Goal: Information Seeking & Learning: Check status

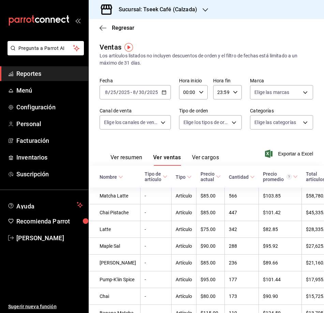
click at [150, 12] on h3 "Sucursal: Tseek Café (Calzada)" at bounding box center [155, 9] width 84 height 8
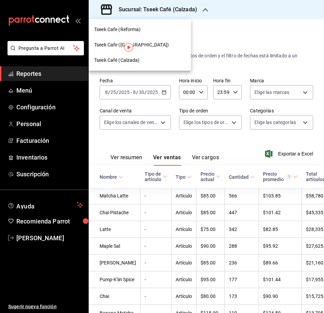
click at [166, 31] on div "Tseek Cafe (Reforma)" at bounding box center [139, 29] width 91 height 7
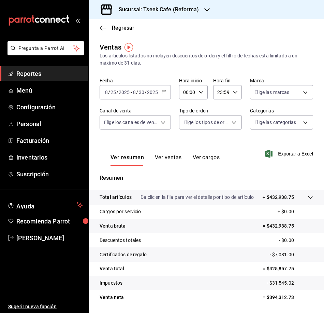
click at [164, 89] on div "[DATE] [DATE] - [DATE] [DATE]" at bounding box center [135, 92] width 71 height 14
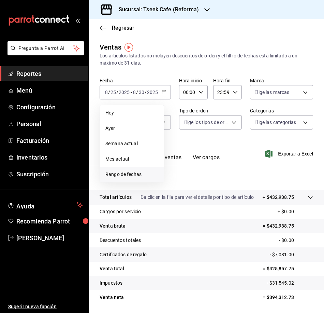
click at [149, 168] on li "Rango de fechas" at bounding box center [132, 174] width 64 height 15
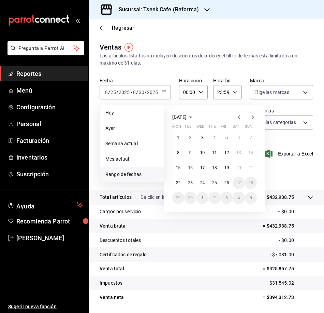
click at [277, 70] on div "Ventas Los artículos listados no incluyen descuentos de orden y el filtro de fe…" at bounding box center [206, 182] width 235 height 281
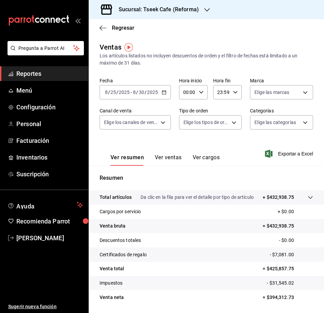
click at [277, 70] on div "Ventas Los artículos listados no incluyen descuentos de orden y el filtro de fe…" at bounding box center [206, 182] width 235 height 281
click at [166, 105] on div "Fecha 2025-08-25 8 / 25 / 2025 - 2025-08-30 8 / 30 / 2025 Hora inicio 00:00 Hor…" at bounding box center [207, 107] width 214 height 60
click at [169, 91] on div "2025-08-25 8 / 25 / 2025 - 2025-08-30 8 / 30 / 2025" at bounding box center [135, 92] width 71 height 14
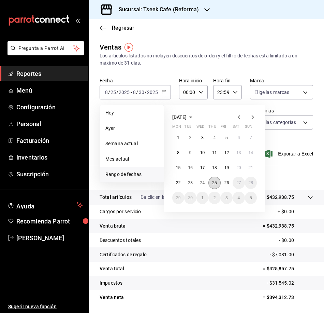
click at [212, 177] on button "25" at bounding box center [215, 182] width 12 height 12
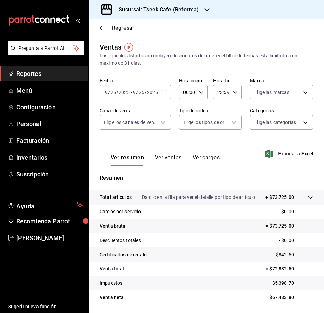
click at [183, 158] on div "Ver resumen Ver ventas Ver cargos" at bounding box center [165, 160] width 109 height 12
click at [172, 158] on button "Ver ventas" at bounding box center [168, 160] width 27 height 12
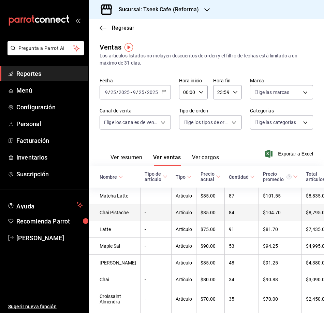
click at [182, 221] on td "Artículo" at bounding box center [184, 212] width 25 height 17
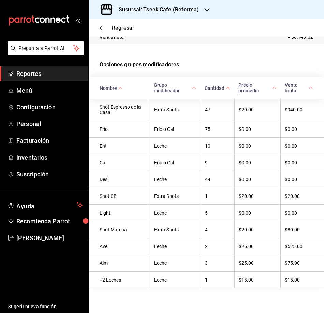
scroll to position [136, 0]
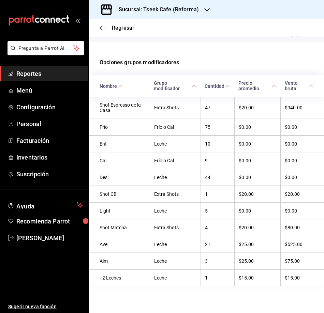
click at [100, 23] on div "Regresar" at bounding box center [206, 27] width 235 height 17
click at [103, 28] on icon "button" at bounding box center [103, 28] width 7 height 0
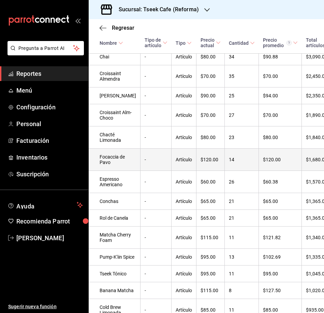
scroll to position [239, 0]
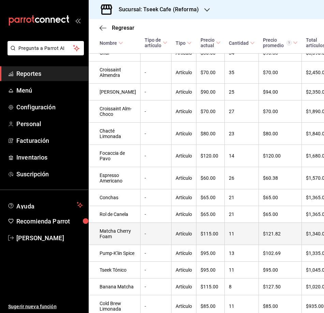
click at [112, 245] on td "Matcha Cherry Foam" at bounding box center [115, 233] width 52 height 22
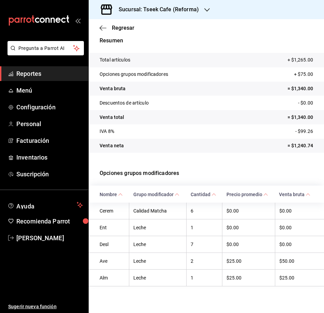
scroll to position [28, 0]
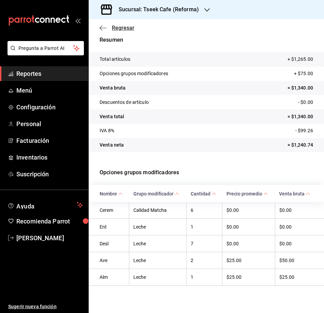
click at [110, 30] on span "Regresar" at bounding box center [117, 28] width 35 height 6
